Goal: Task Accomplishment & Management: Use online tool/utility

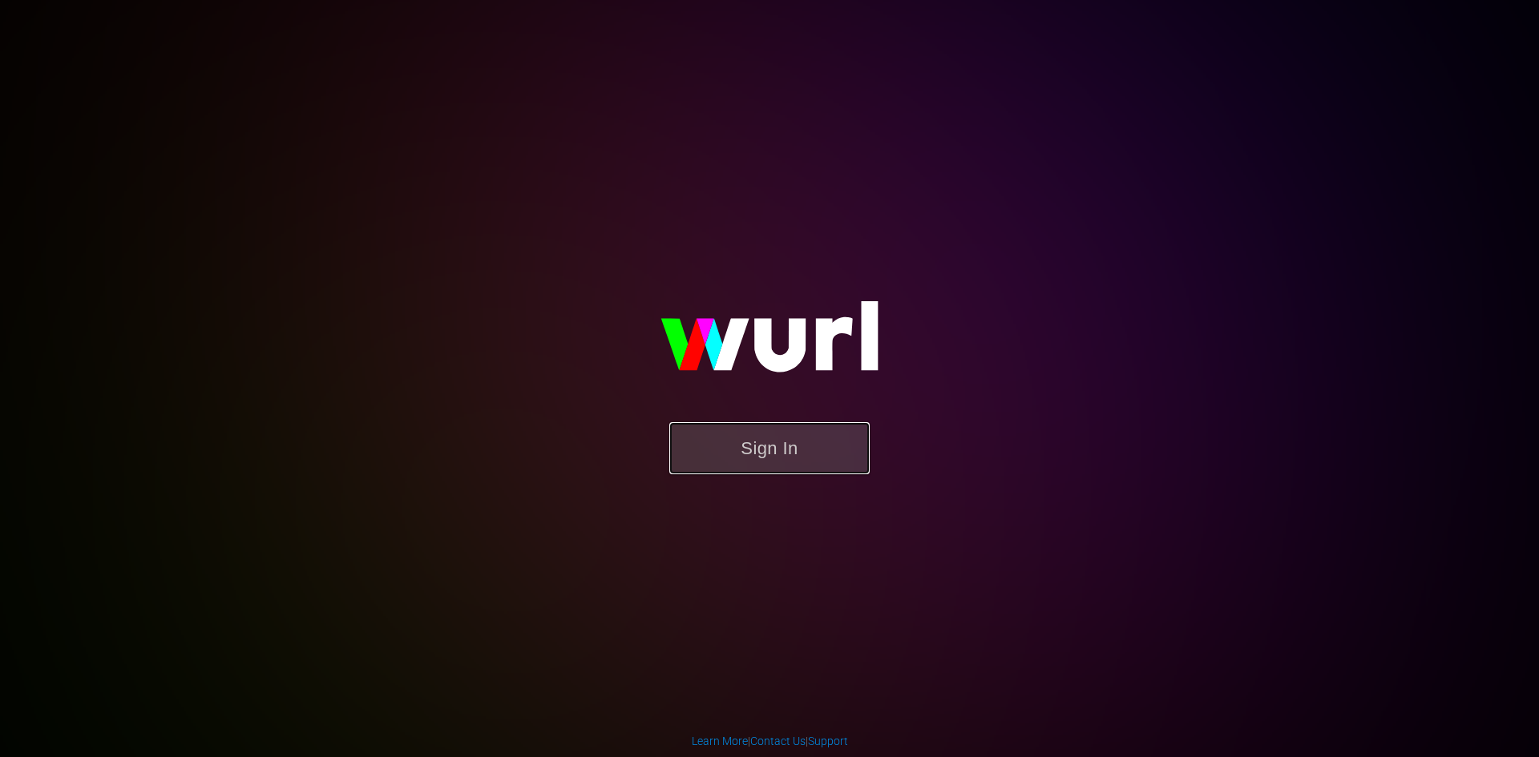
click at [793, 454] on button "Sign In" at bounding box center [769, 448] width 200 height 52
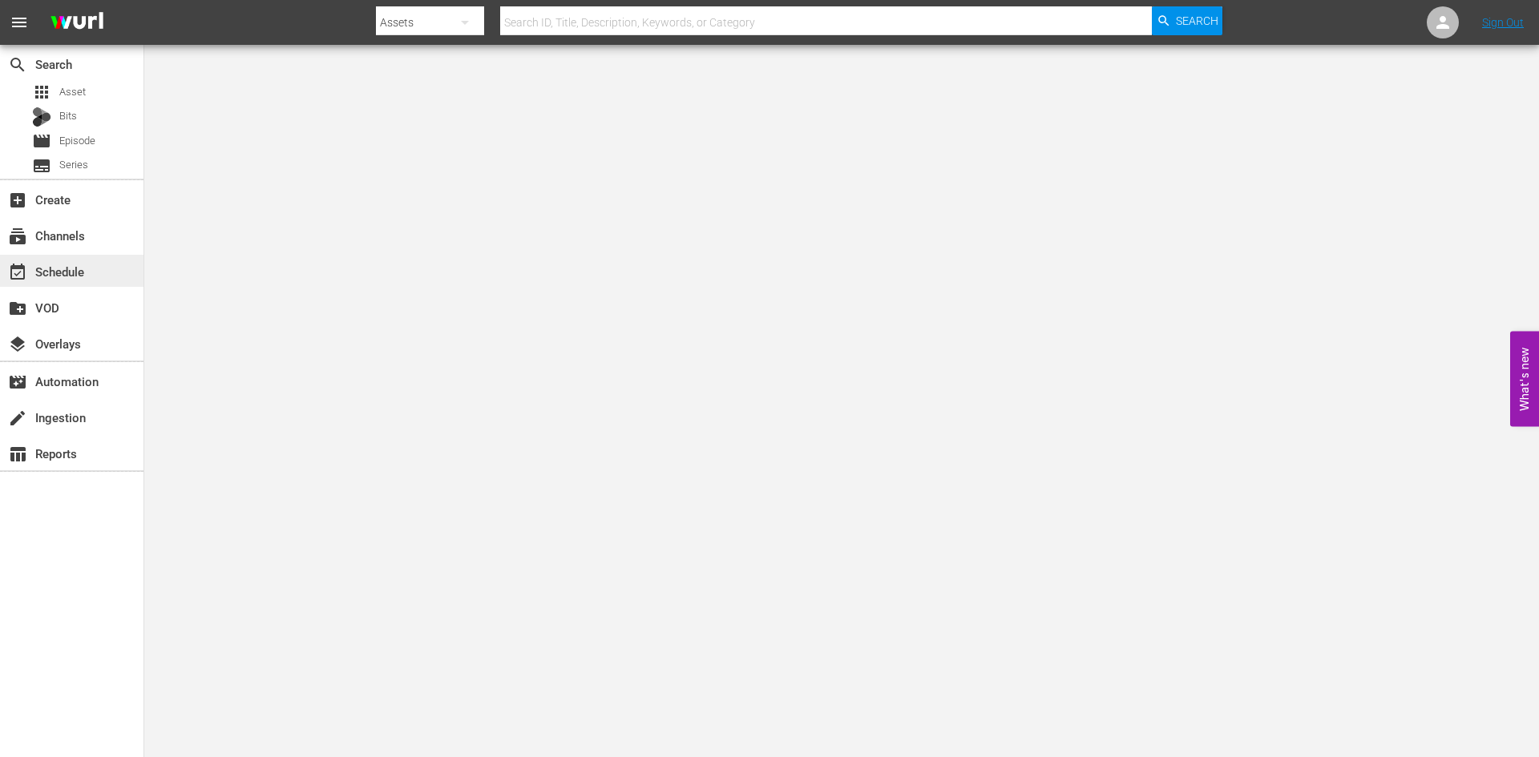
click at [49, 268] on div "event_available Schedule" at bounding box center [45, 269] width 90 height 14
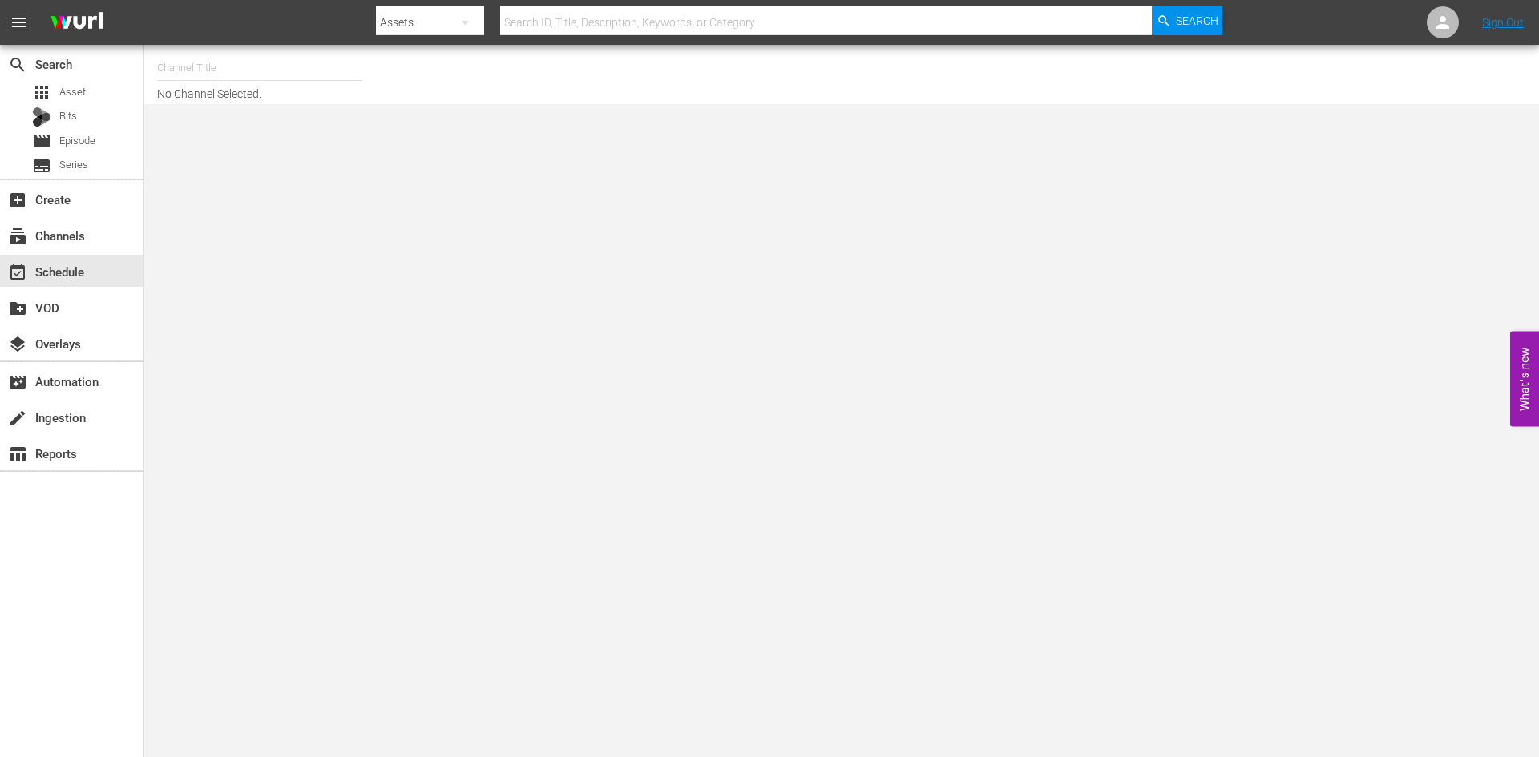
click at [237, 76] on input "text" at bounding box center [259, 68] width 205 height 38
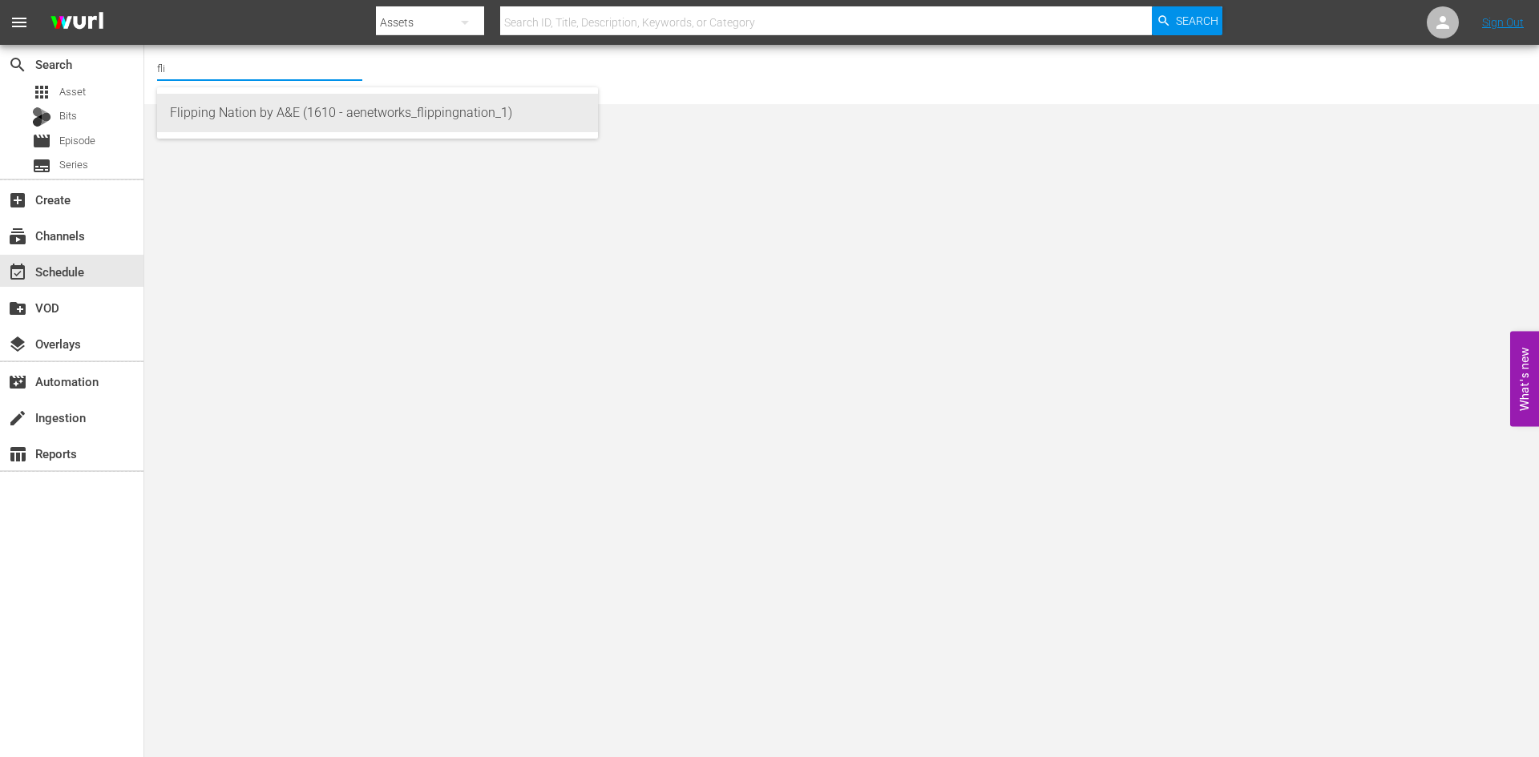
click at [234, 108] on div "Flipping Nation by A&E (1610 - aenetworks_flippingnation_1)" at bounding box center [377, 113] width 415 height 38
type input "Flipping Nation by A&E (1610 - aenetworks_flippingnation_1)"
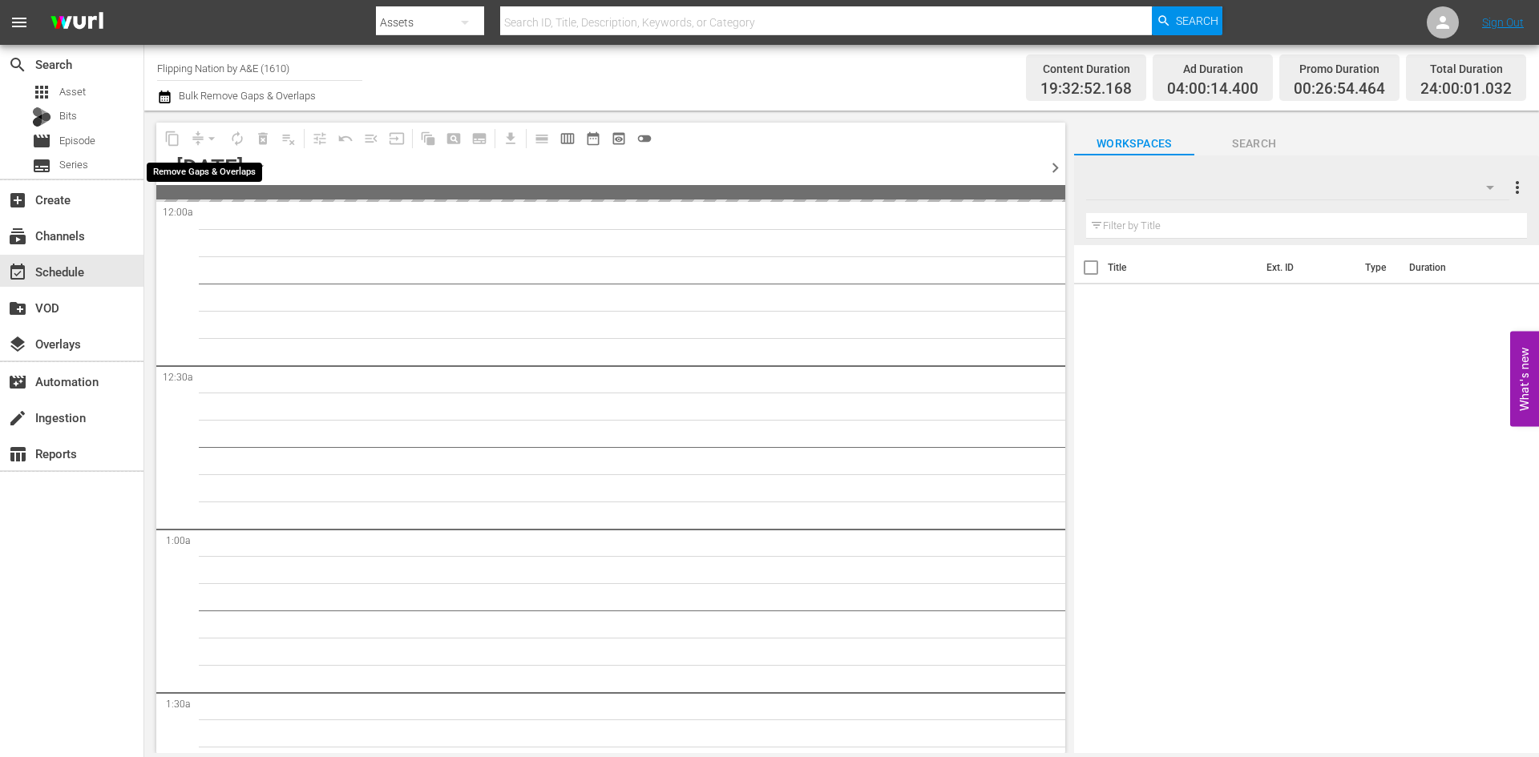
click at [210, 139] on div "arrow_drop_down" at bounding box center [212, 139] width 26 height 26
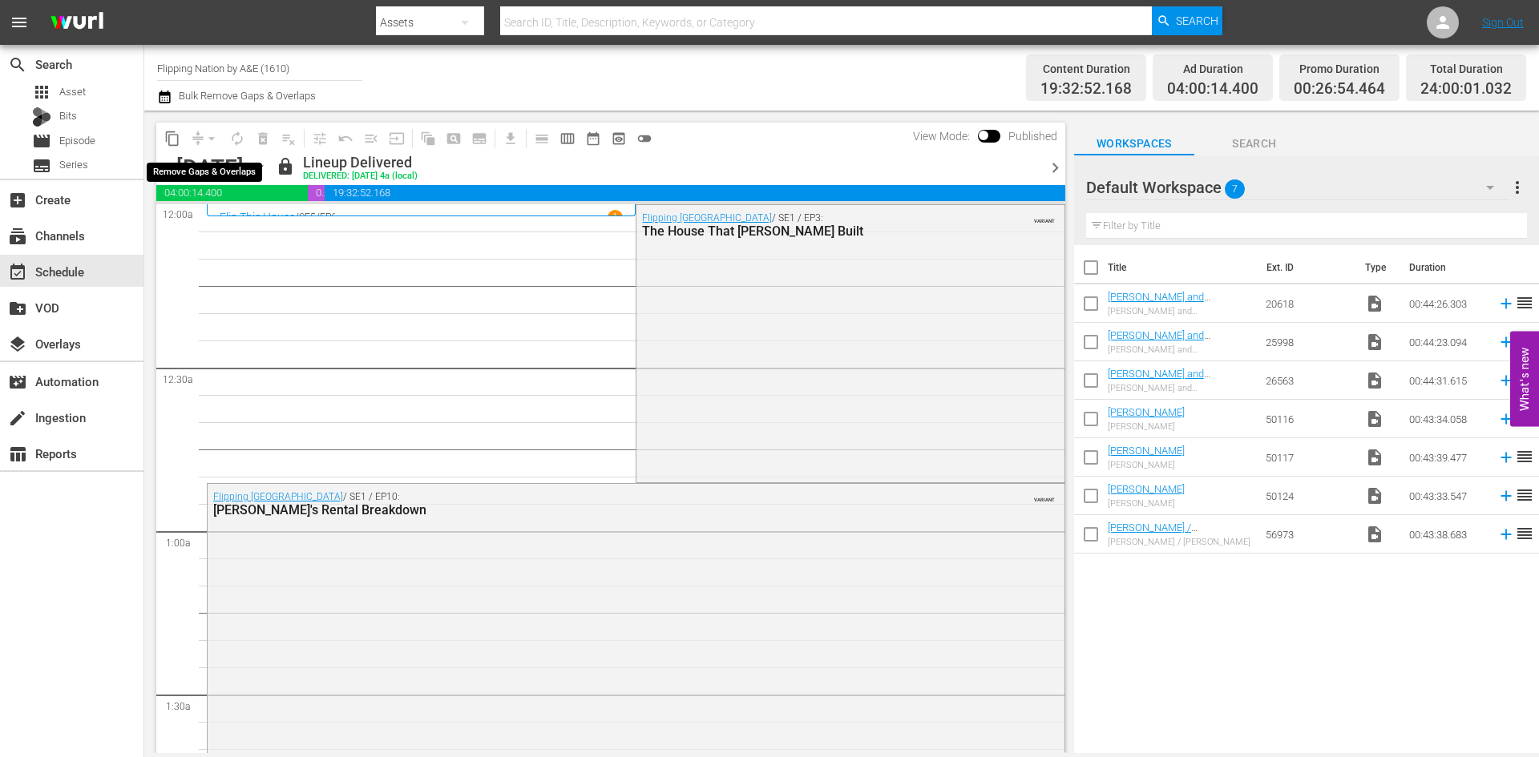
click at [212, 139] on div "arrow_drop_down" at bounding box center [212, 139] width 26 height 26
click at [268, 168] on icon "button" at bounding box center [259, 168] width 18 height 18
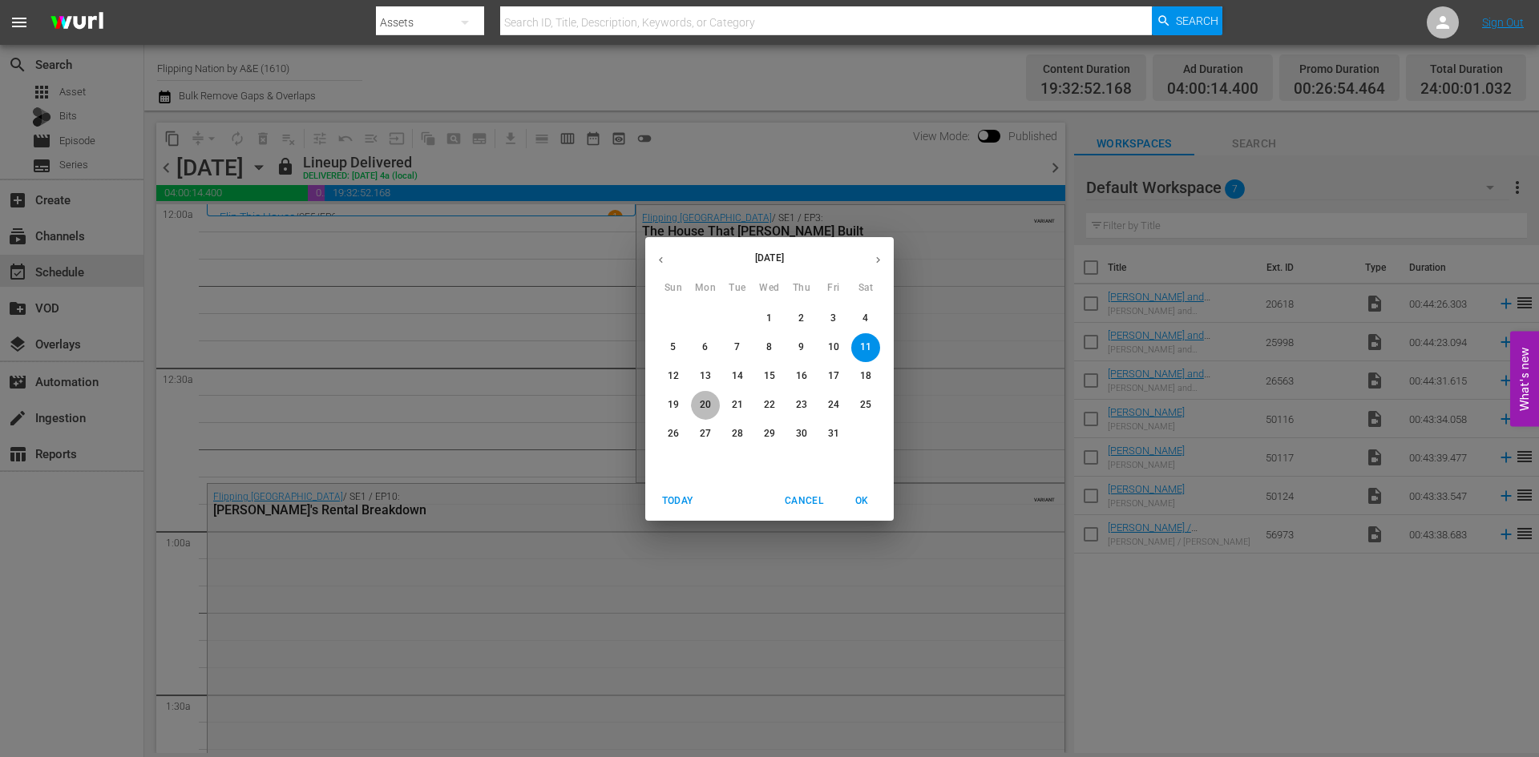
click at [702, 408] on p "20" at bounding box center [705, 405] width 11 height 14
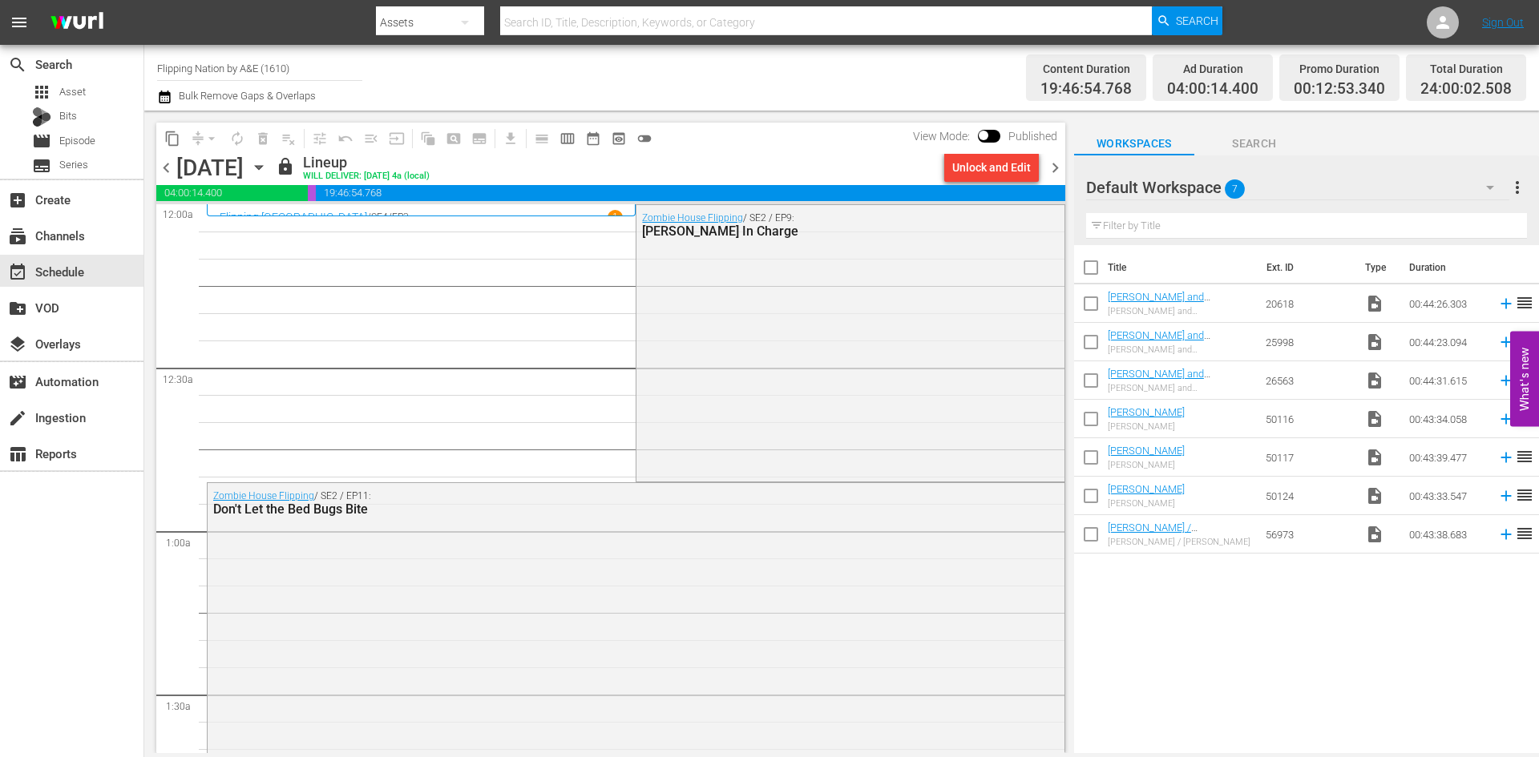
click at [268, 170] on icon "button" at bounding box center [259, 168] width 18 height 18
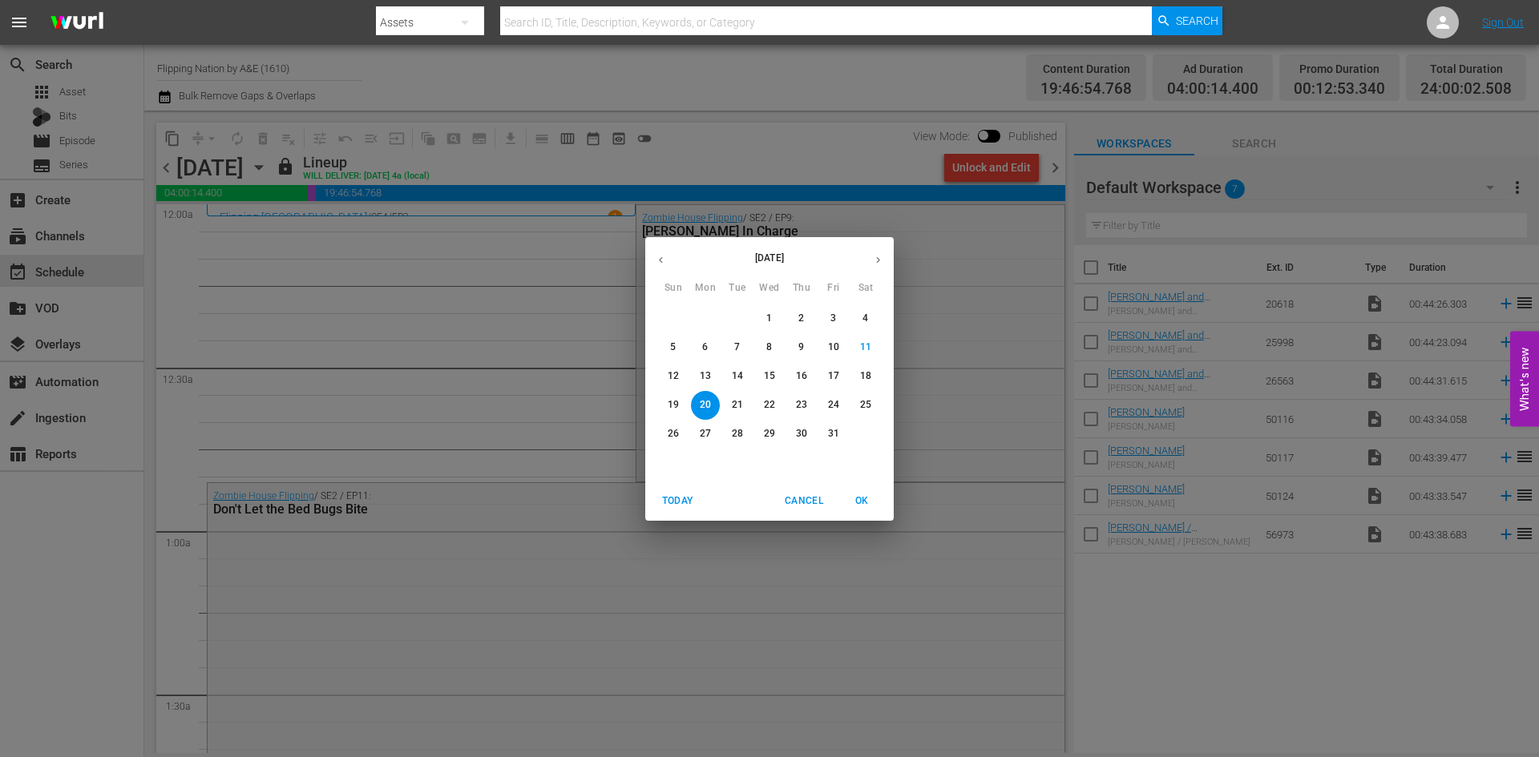
click at [701, 429] on p "27" at bounding box center [705, 434] width 11 height 14
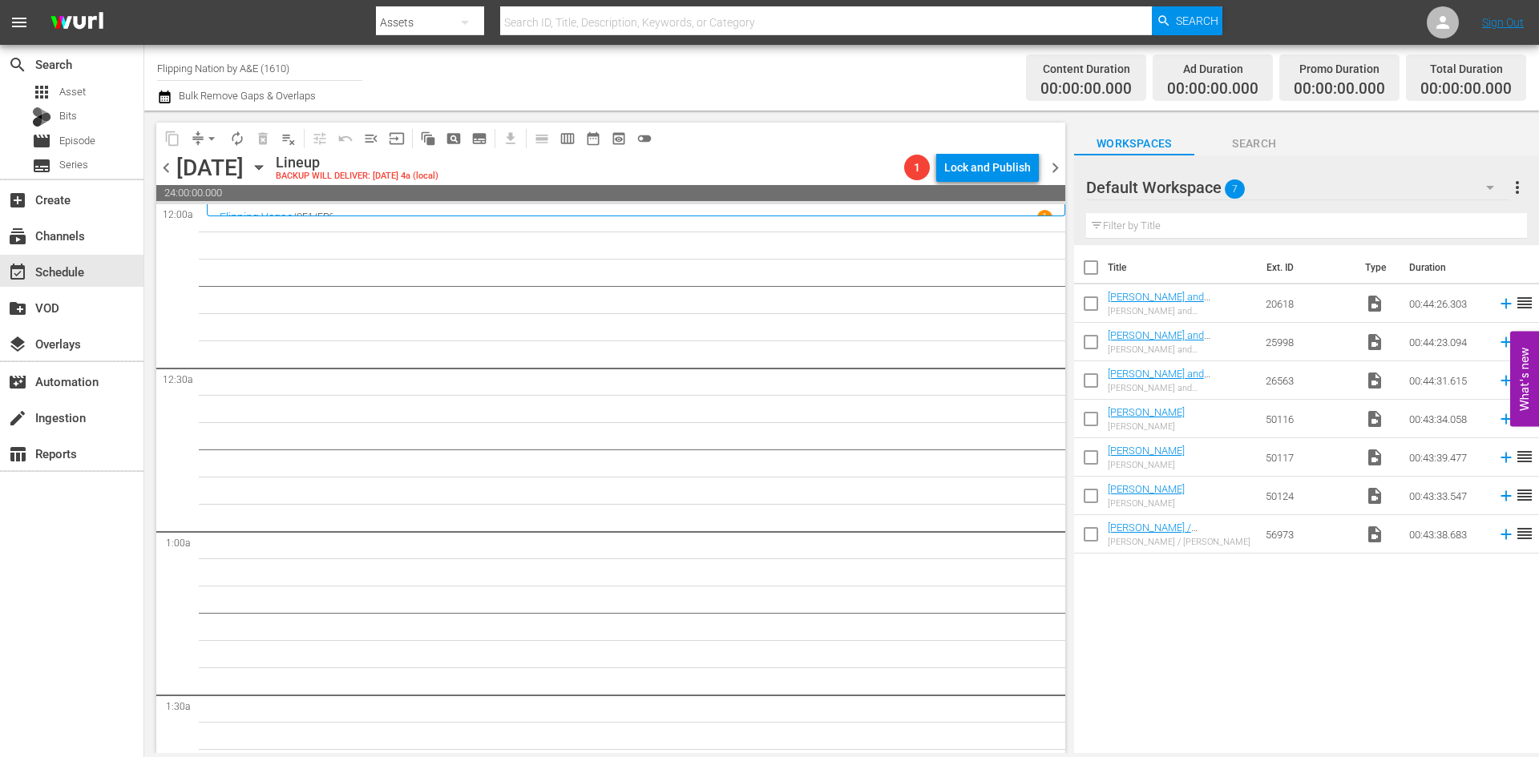
click at [188, 70] on input "Flipping Nation by A&E (1610)" at bounding box center [259, 68] width 205 height 38
type input "a"
type input "t"
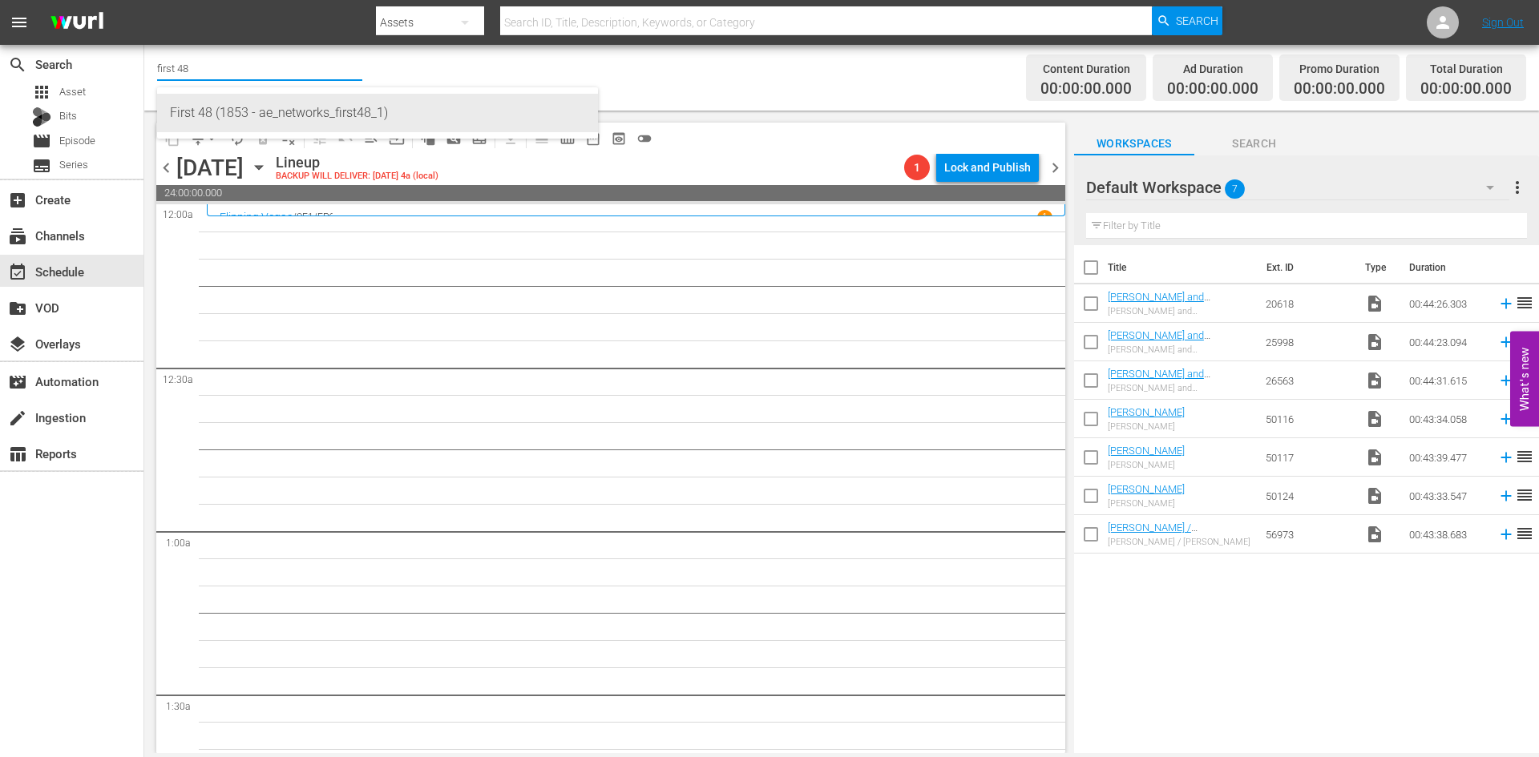
click at [184, 112] on div "First 48 (1853 - ae_networks_first48_1)" at bounding box center [377, 113] width 415 height 38
type input "First 48 (1853 - ae_networks_first48_1)"
click at [187, 71] on input "First 48 (1853)" at bounding box center [259, 68] width 205 height 38
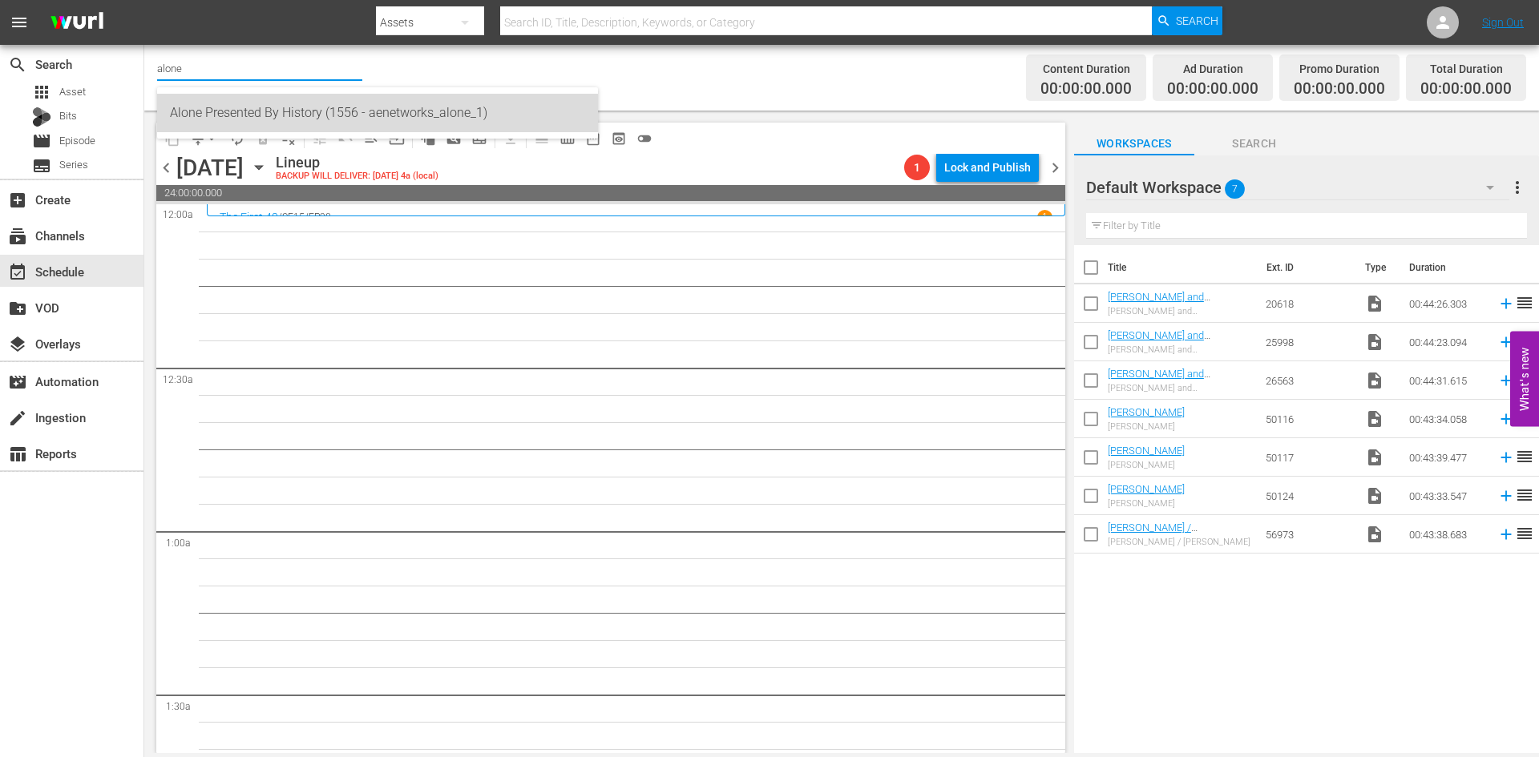
click at [202, 107] on div "Alone Presented By History (1556 - aenetworks_alone_1)" at bounding box center [377, 113] width 415 height 38
type input "Alone Presented By History (1556 - aenetworks_alone_1)"
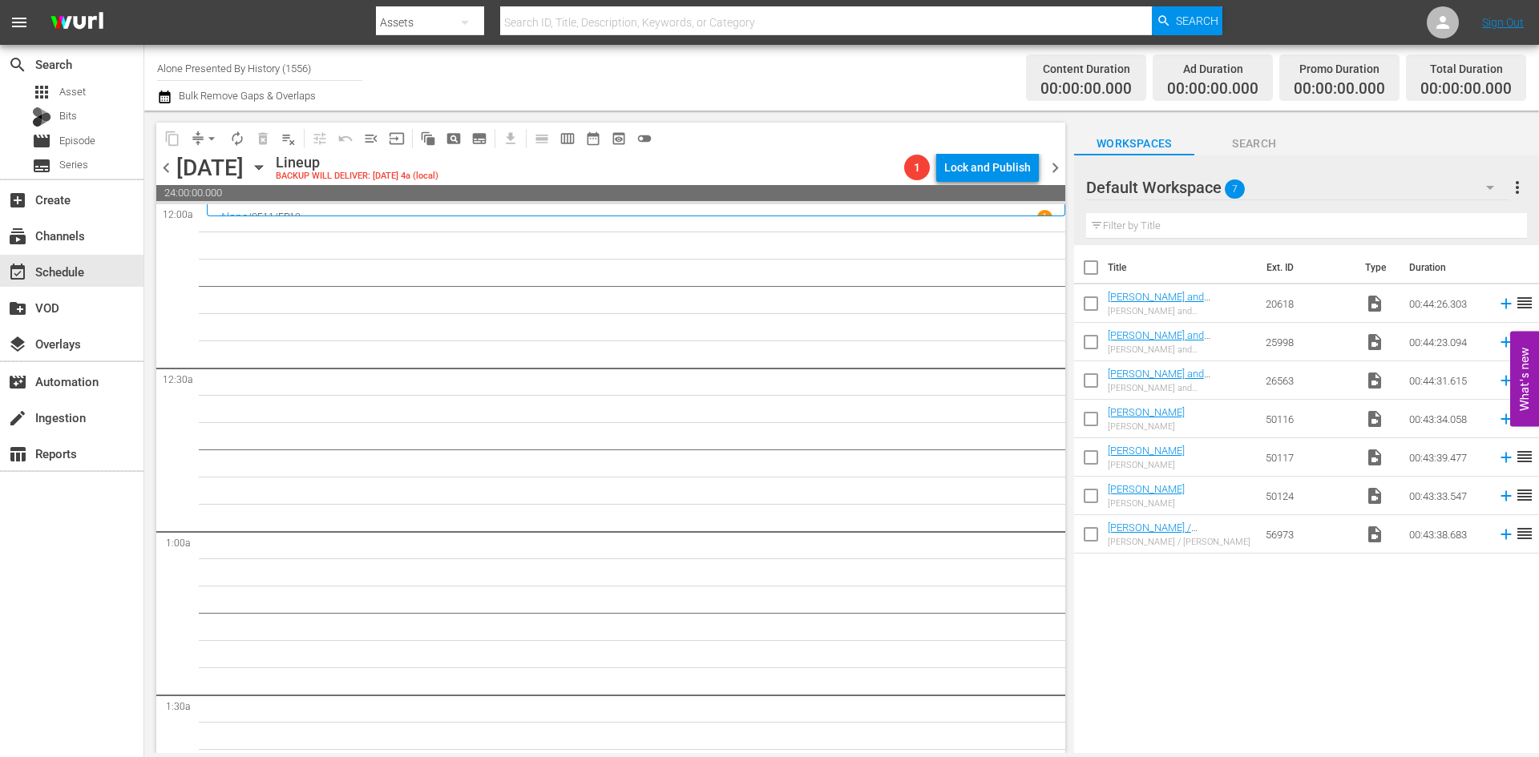
click at [231, 69] on input "Alone Presented By History (1556)" at bounding box center [259, 68] width 205 height 38
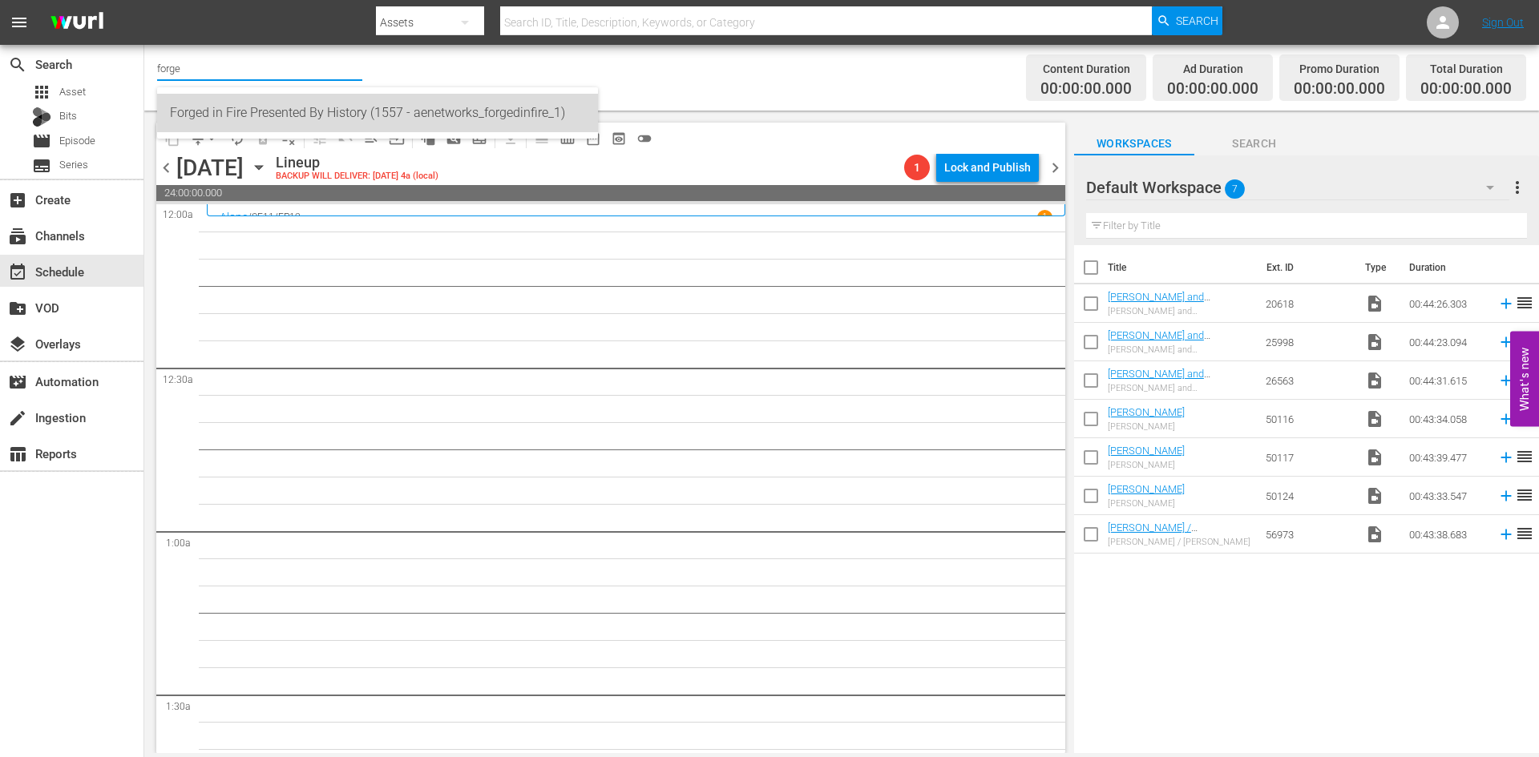
click at [240, 101] on div "Forged in Fire Presented By History (1557 - aenetworks_forgedinfire_1)" at bounding box center [377, 113] width 415 height 38
type input "Forged in Fire Presented By History (1557 - aenetworks_forgedinfire_1)"
